Goal: Task Accomplishment & Management: Manage account settings

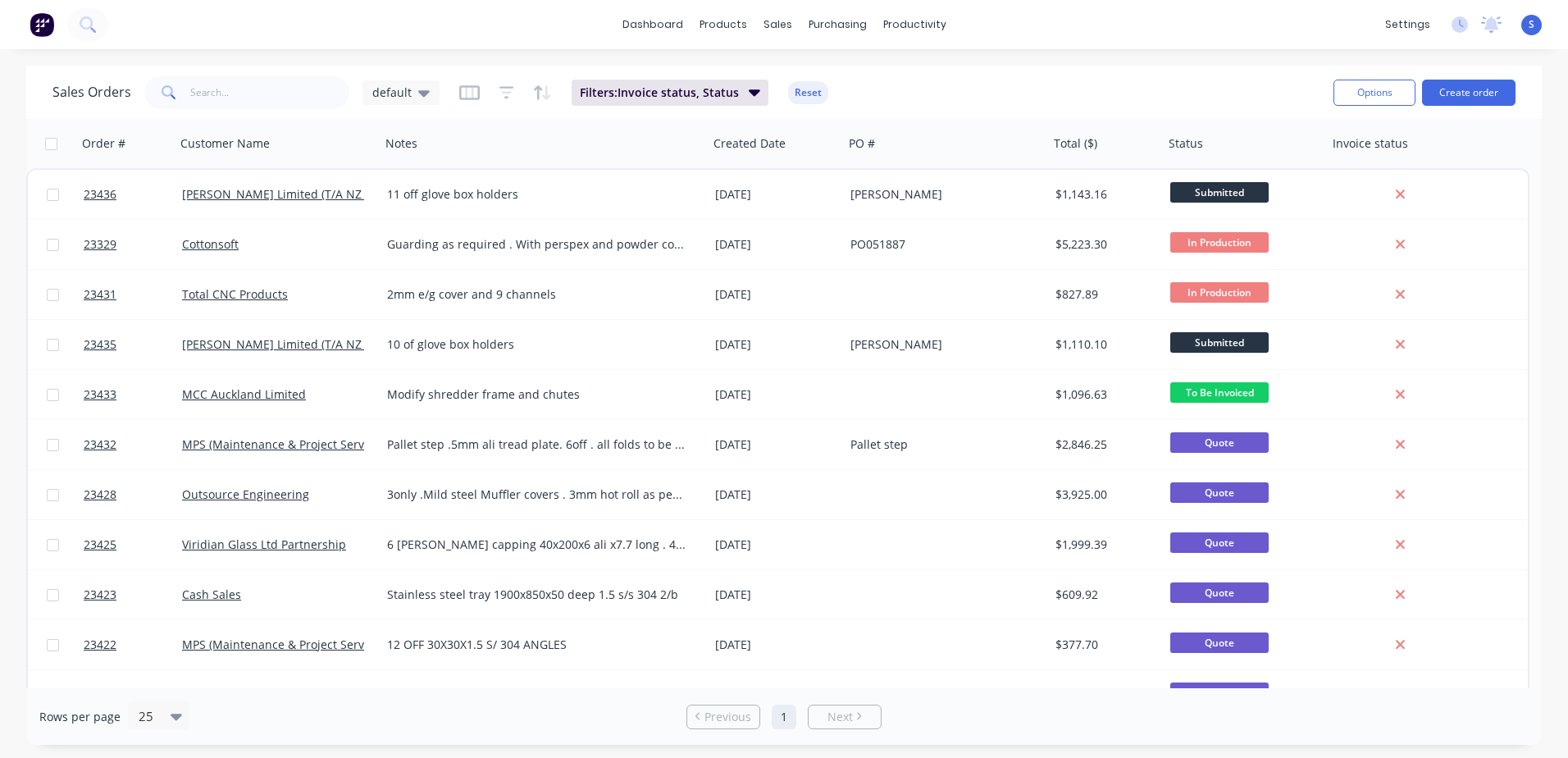
click at [252, 392] on link "MCC Auckland Limited" at bounding box center [244, 394] width 124 height 16
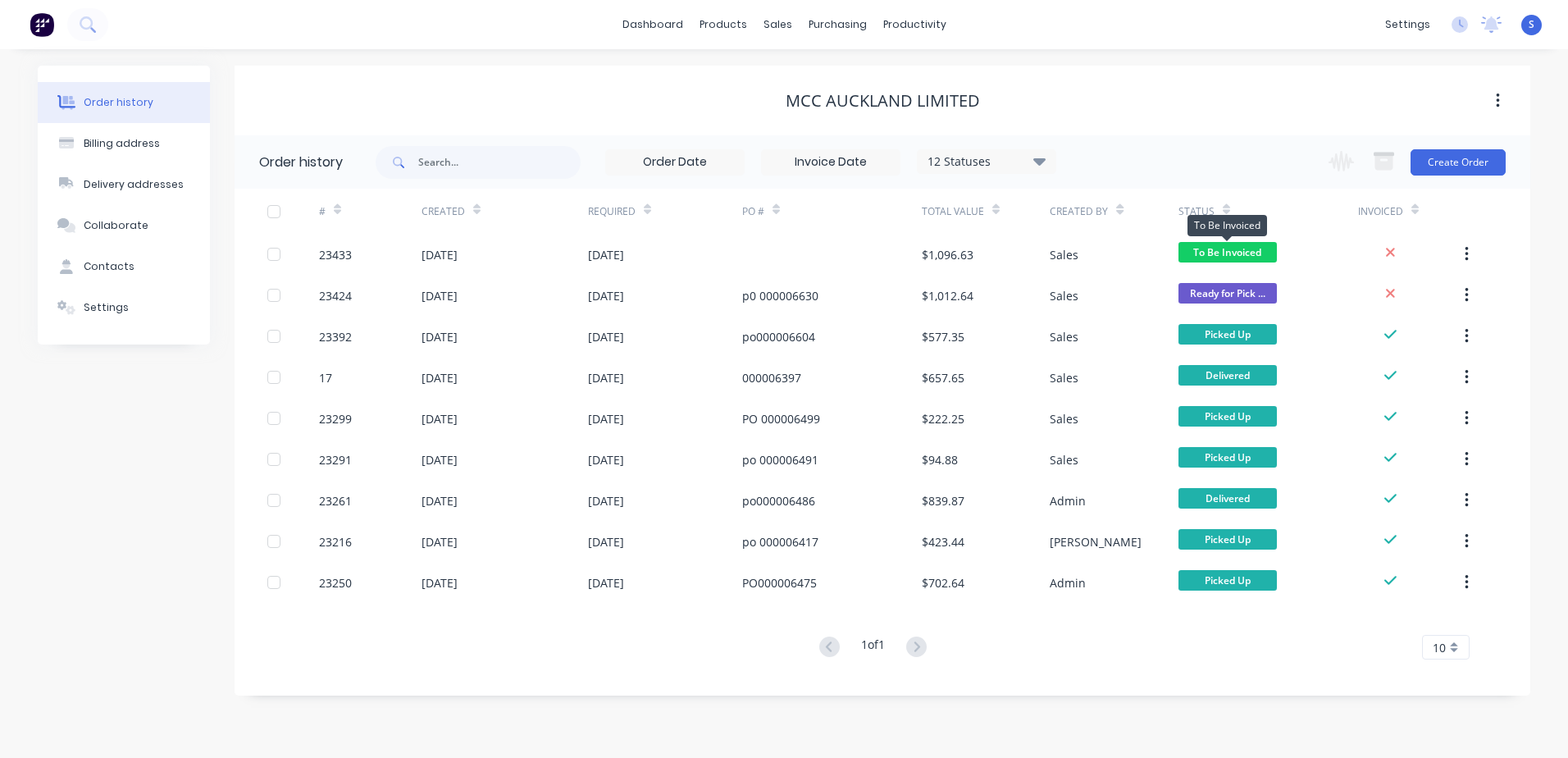
click at [1204, 251] on span "To Be Invoiced" at bounding box center [1227, 252] width 98 height 20
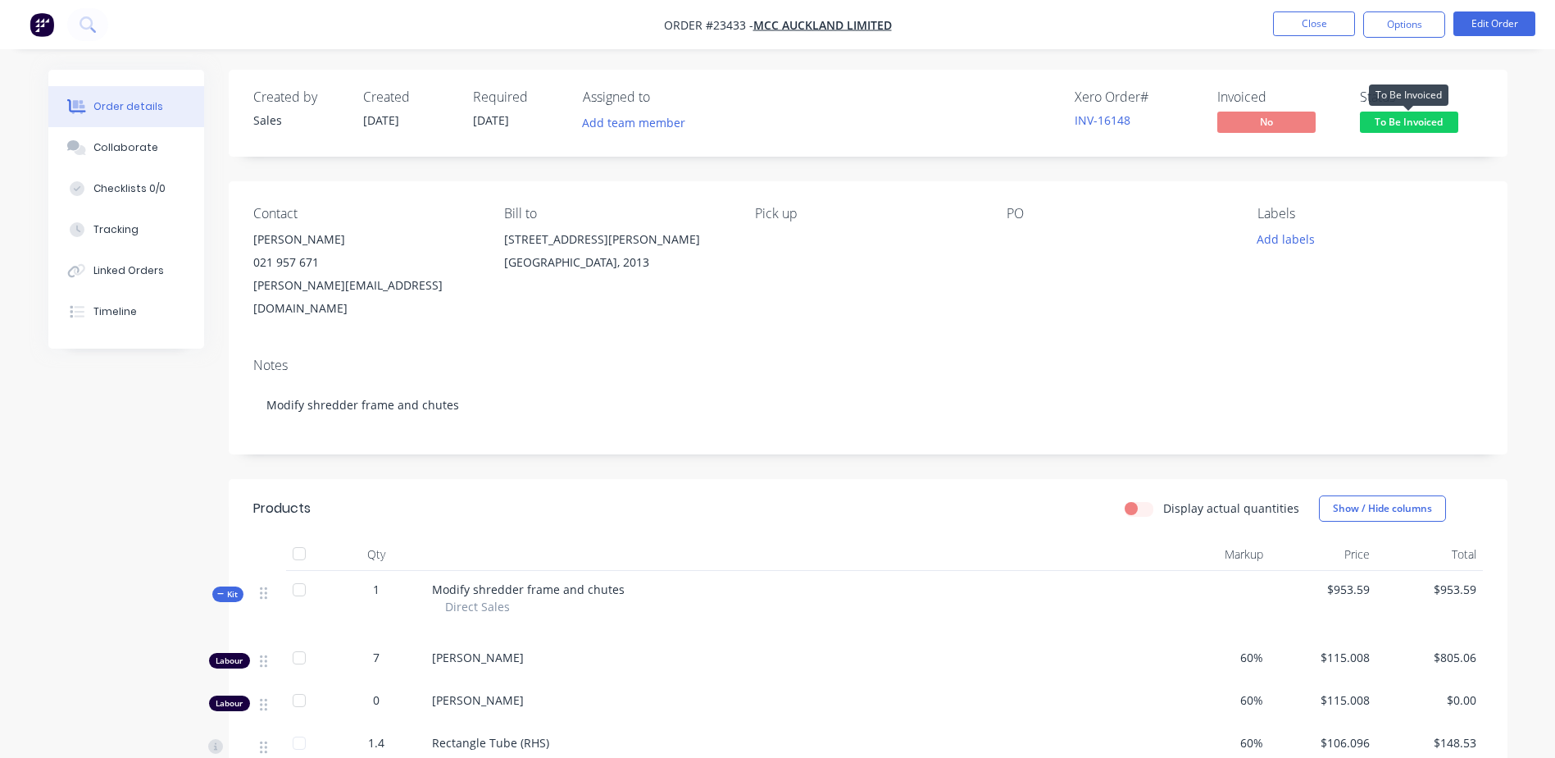
click at [1402, 119] on span "To Be Invoiced" at bounding box center [1409, 121] width 98 height 20
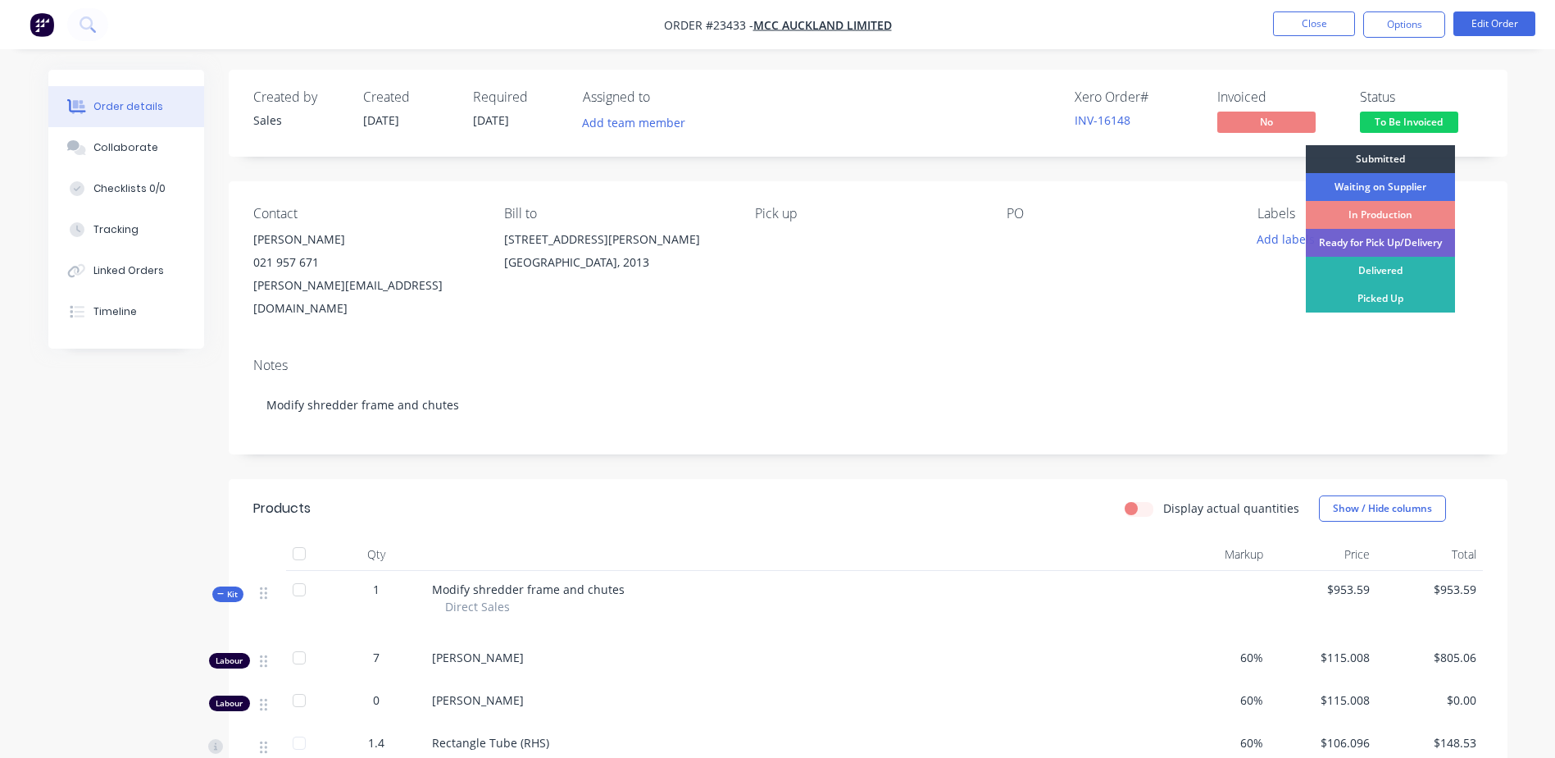
click at [1396, 211] on div "In Production" at bounding box center [1380, 215] width 149 height 28
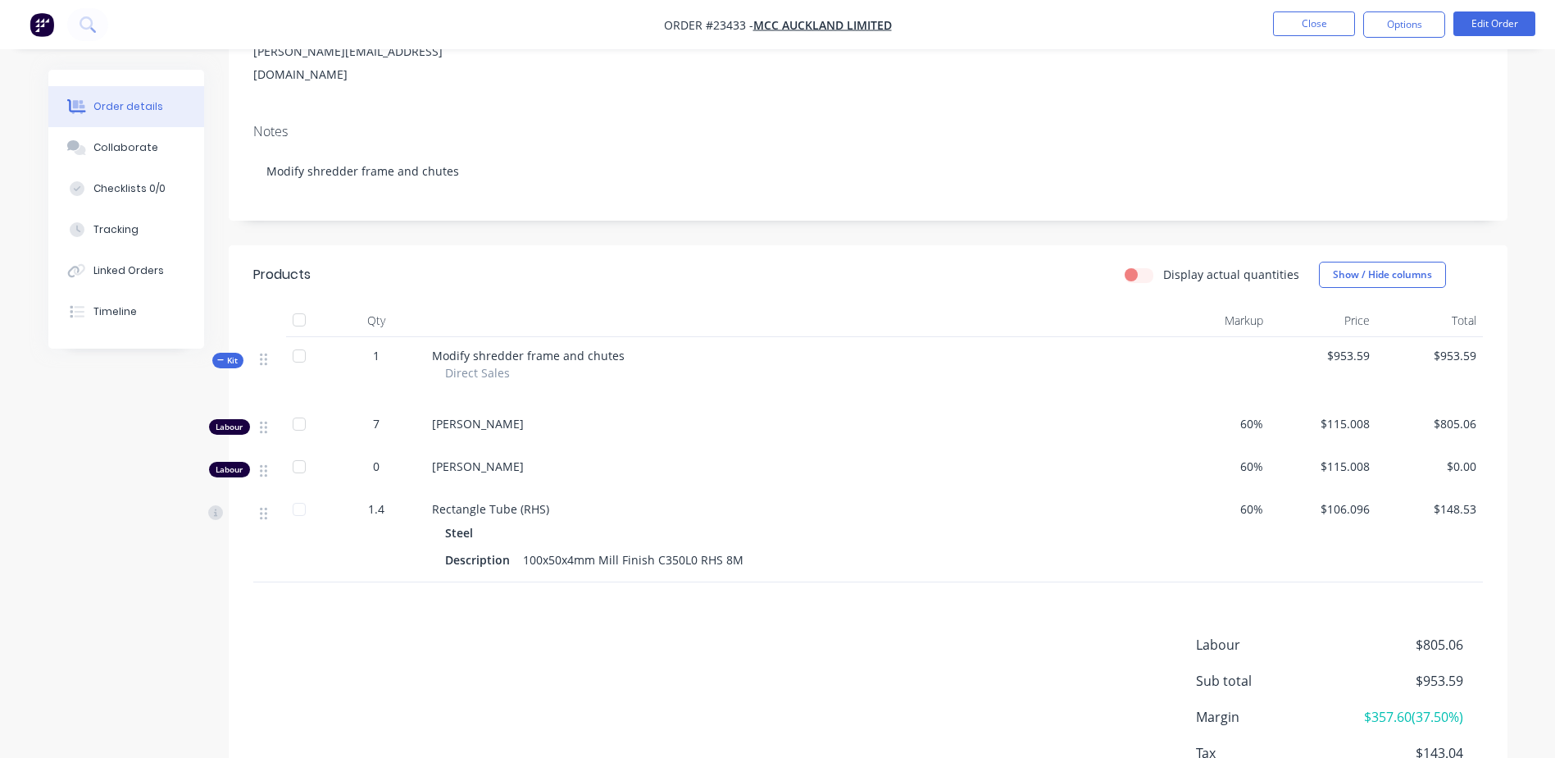
scroll to position [231, 0]
click at [1491, 25] on button "Edit Order" at bounding box center [1495, 23] width 82 height 25
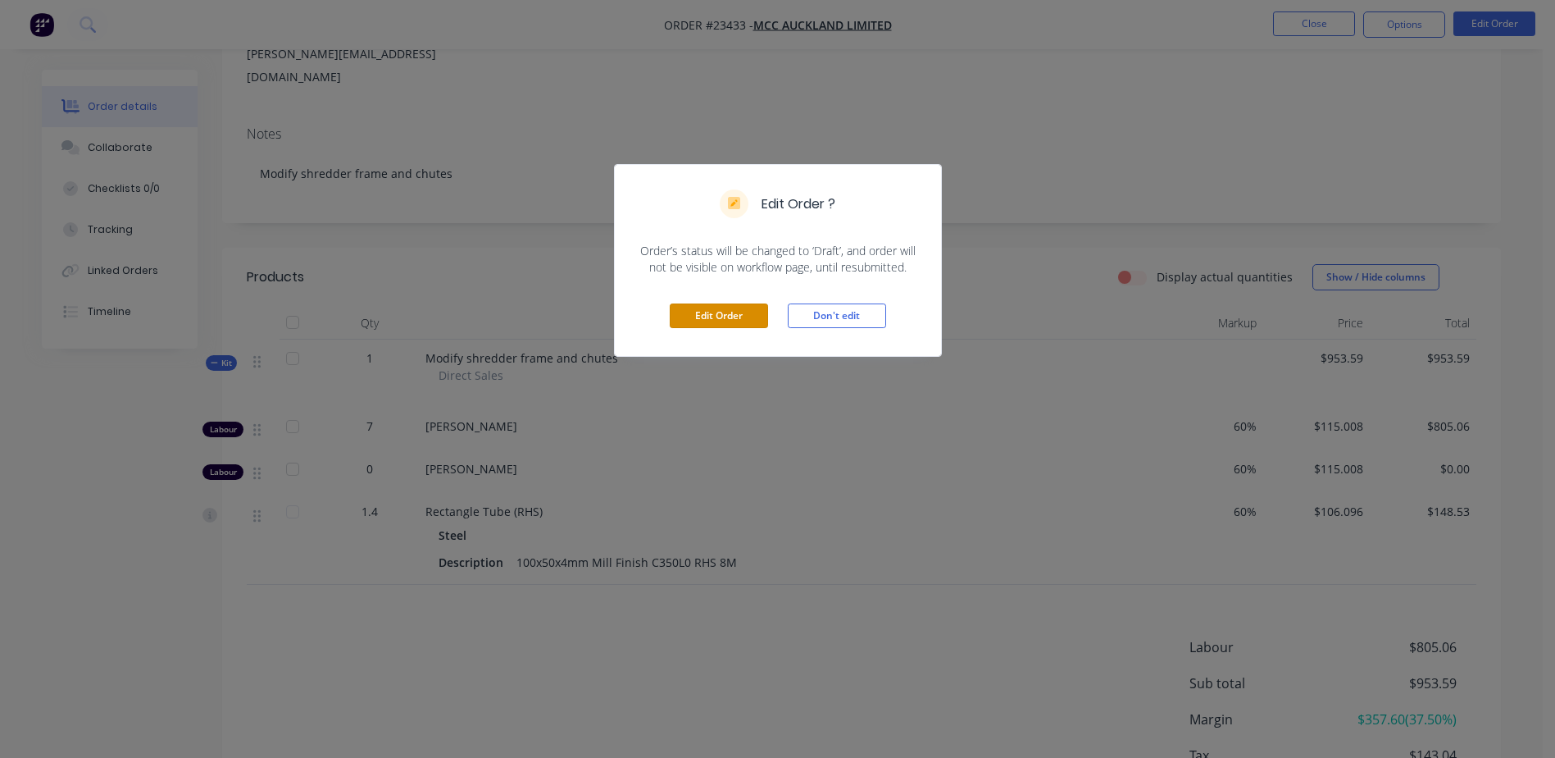
click at [720, 310] on button "Edit Order" at bounding box center [719, 315] width 98 height 25
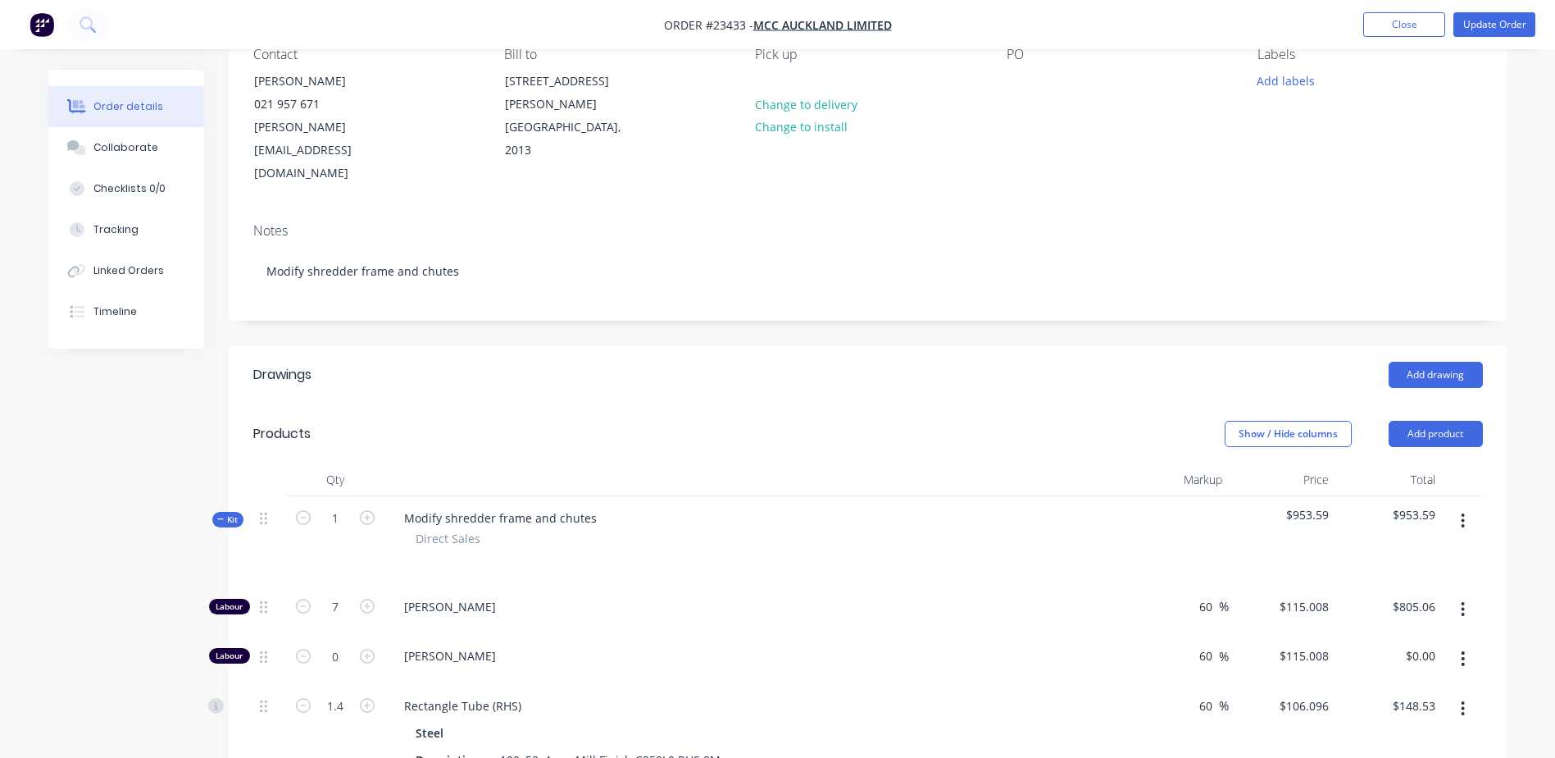
scroll to position [214, 0]
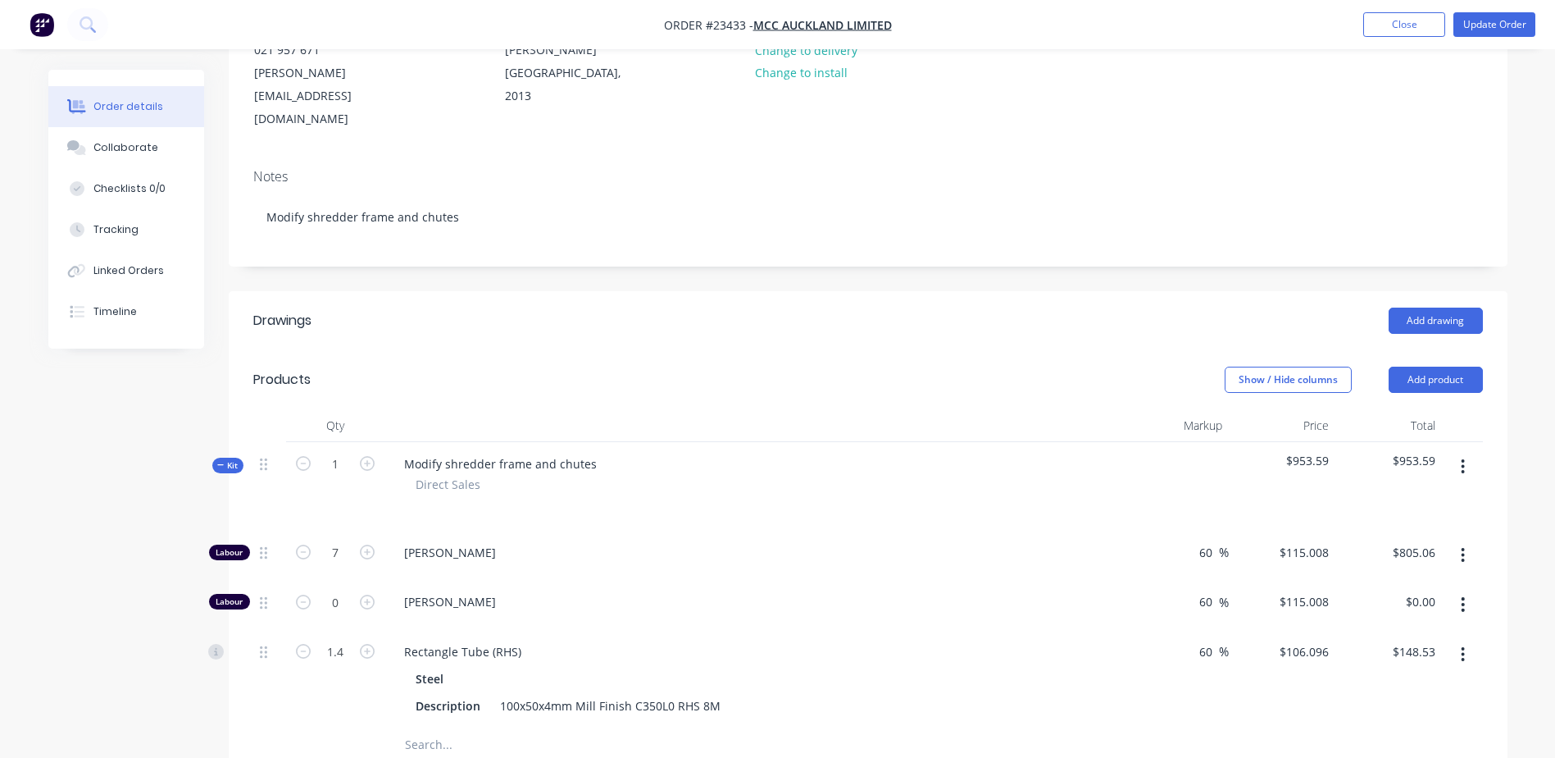
click at [367, 544] on icon "button" at bounding box center [367, 551] width 15 height 15
type input "8"
type input "$920.06"
type input "1.8"
type input "$190.97"
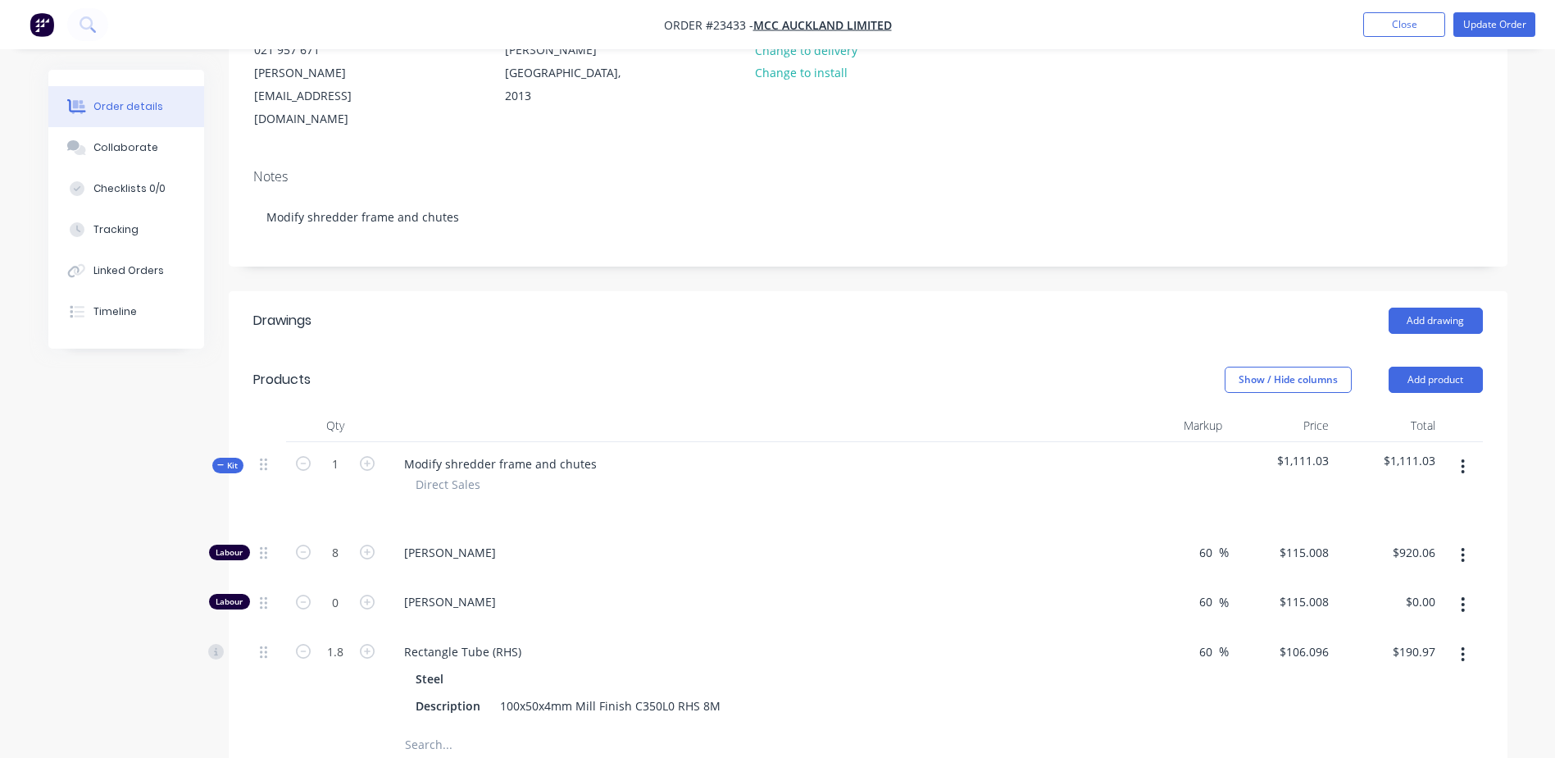
click at [1022, 728] on div at bounding box center [868, 745] width 1230 height 34
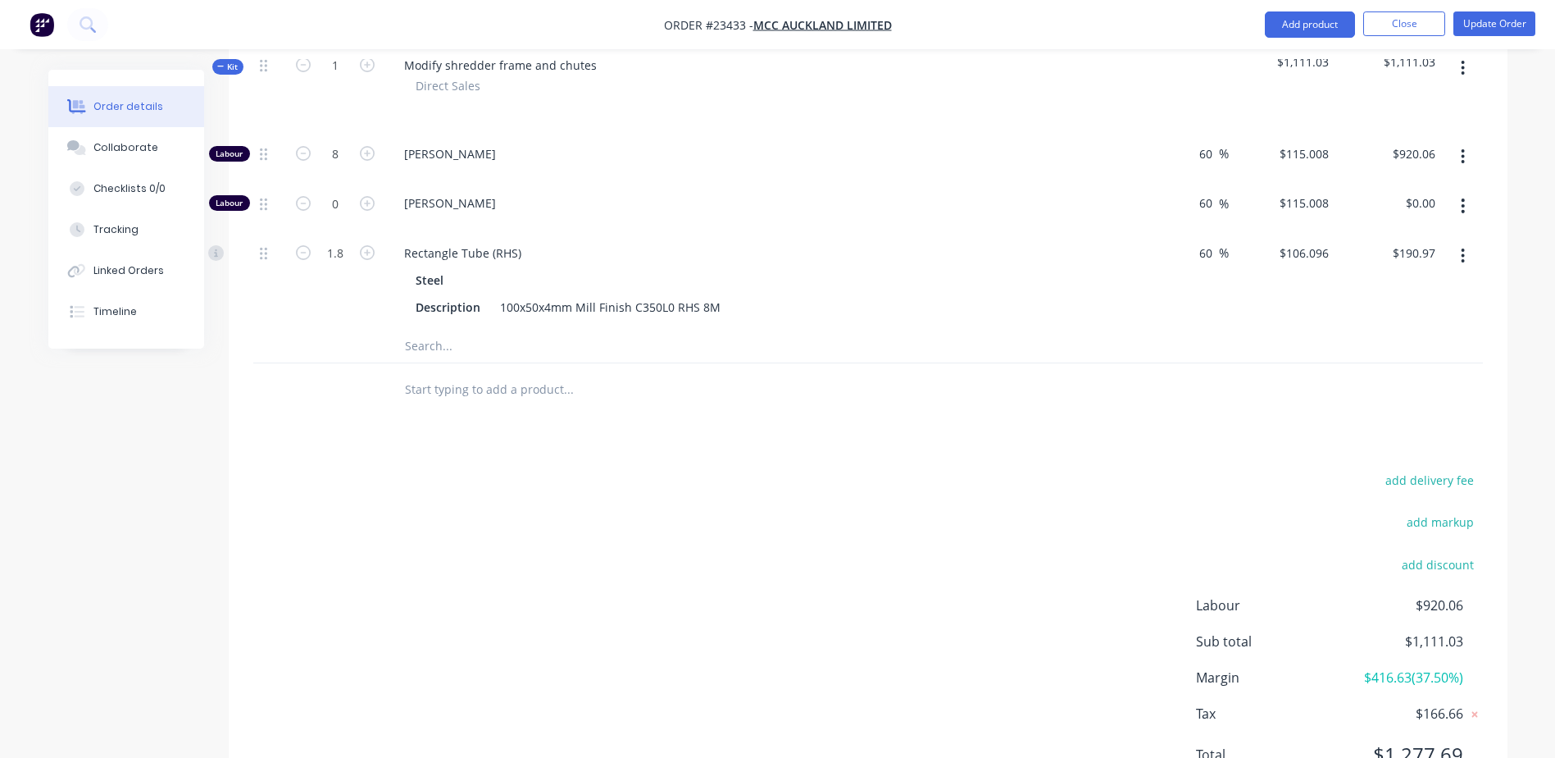
scroll to position [644, 0]
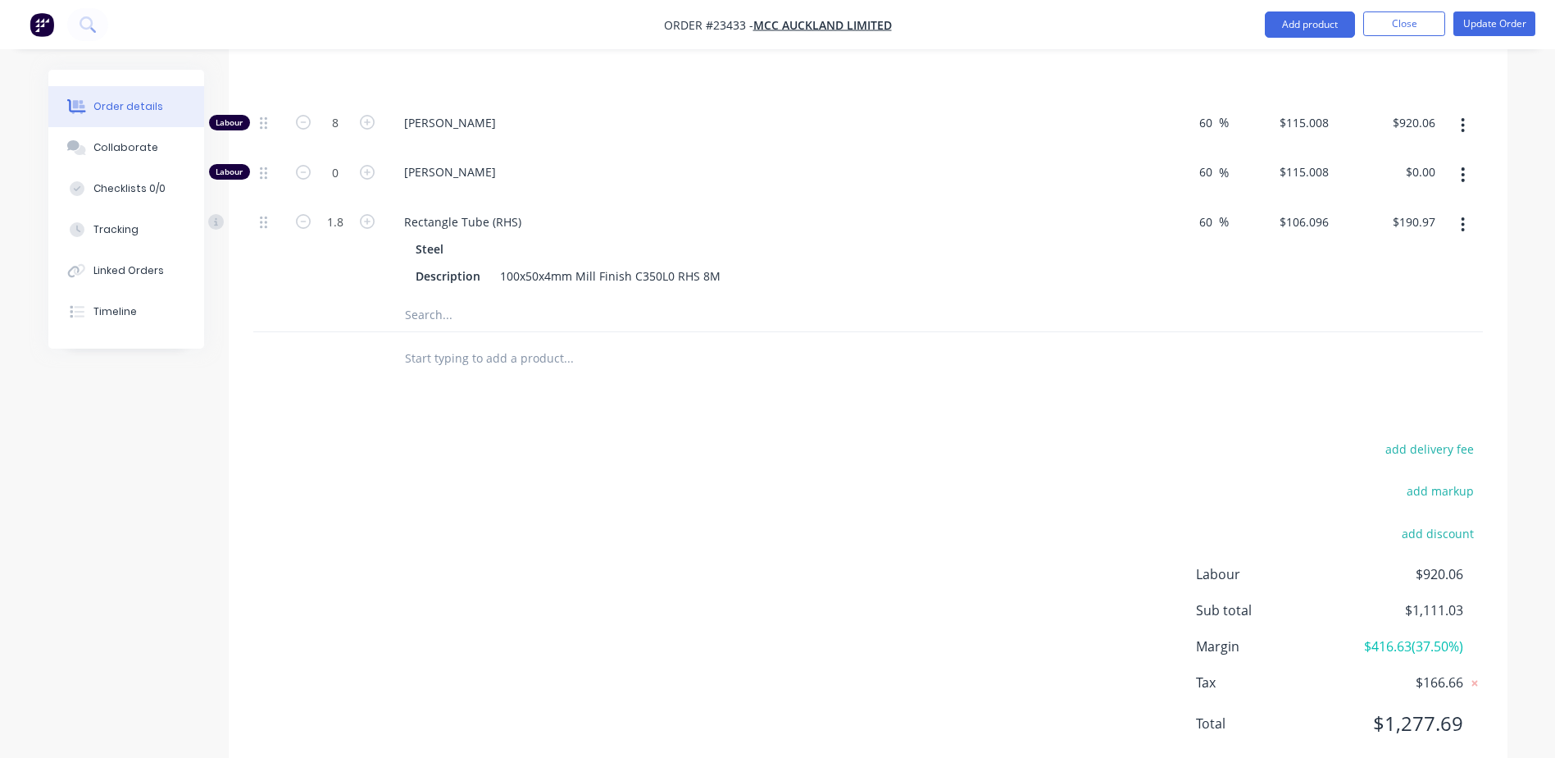
click at [1389, 26] on button "Close" at bounding box center [1404, 23] width 82 height 25
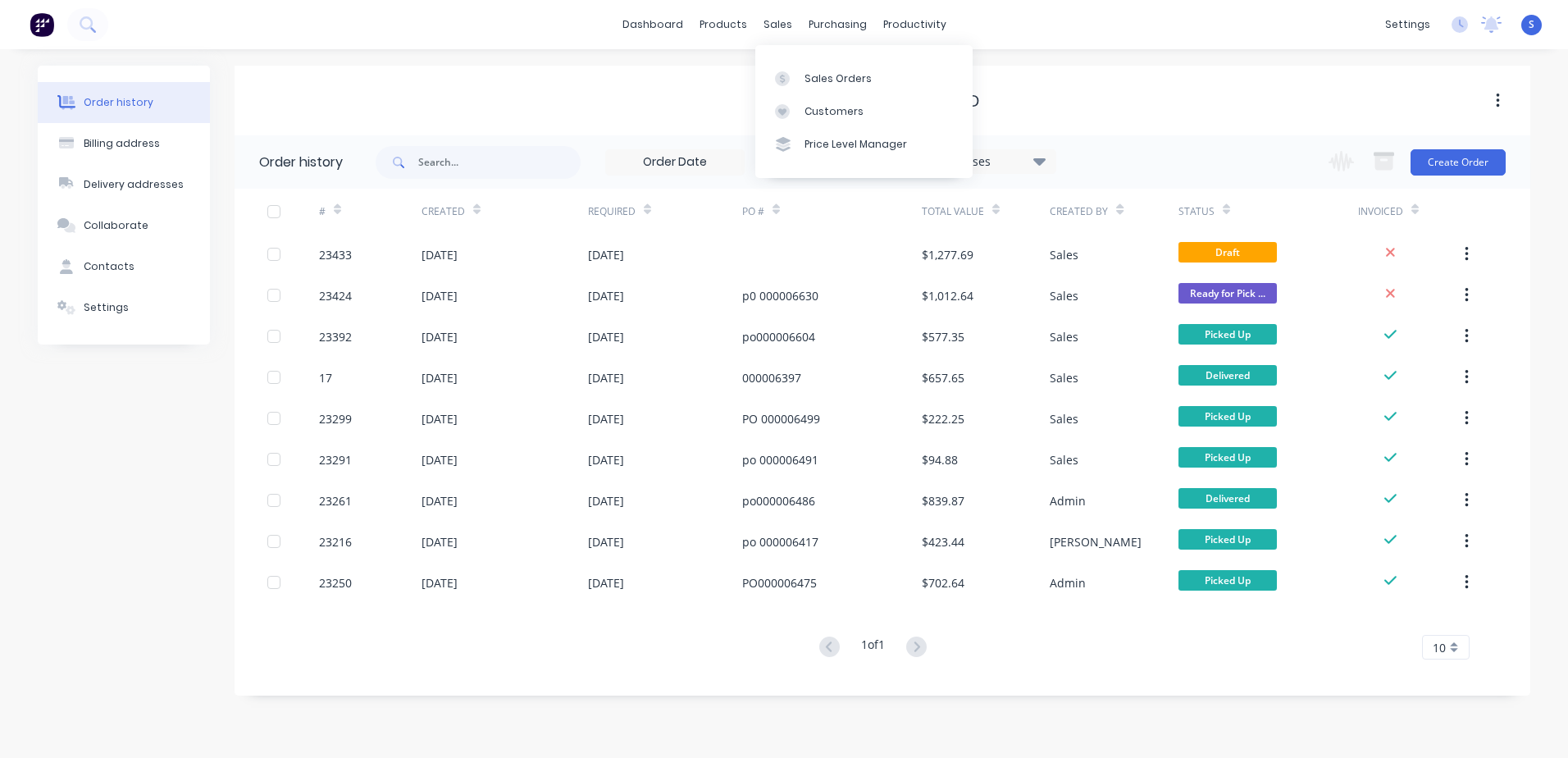
click at [806, 78] on div "Sales Orders" at bounding box center [837, 78] width 67 height 15
